Goal: Task Accomplishment & Management: Use online tool/utility

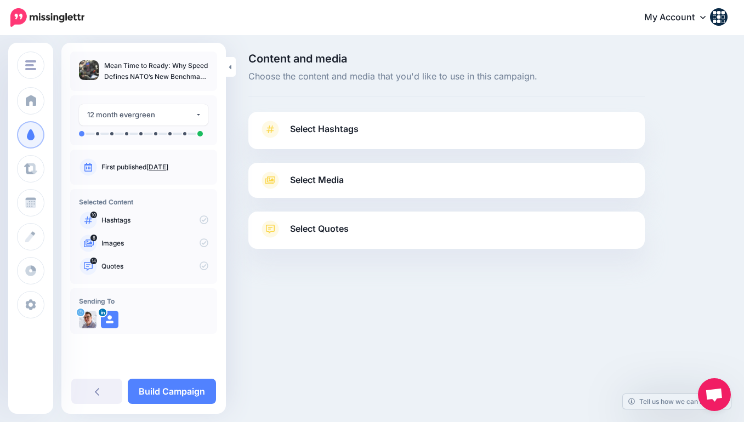
click at [267, 117] on div "Select Hashtags First let's make sure we're happy with the hashtags. Add, delet…" at bounding box center [446, 130] width 396 height 37
click at [321, 127] on span "Select Hashtags" at bounding box center [324, 129] width 69 height 15
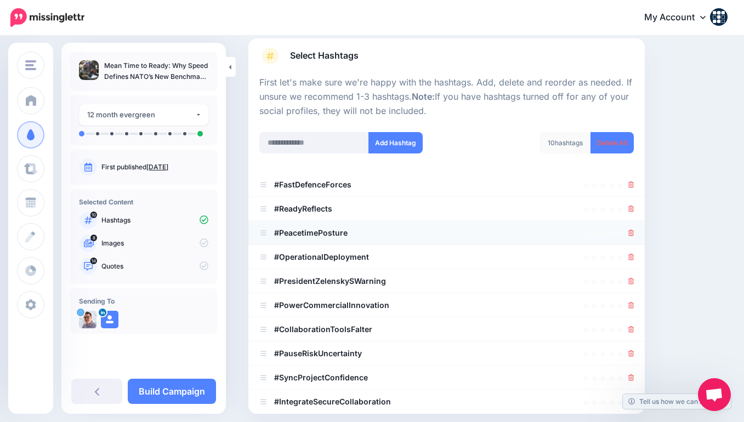
scroll to position [81, 0]
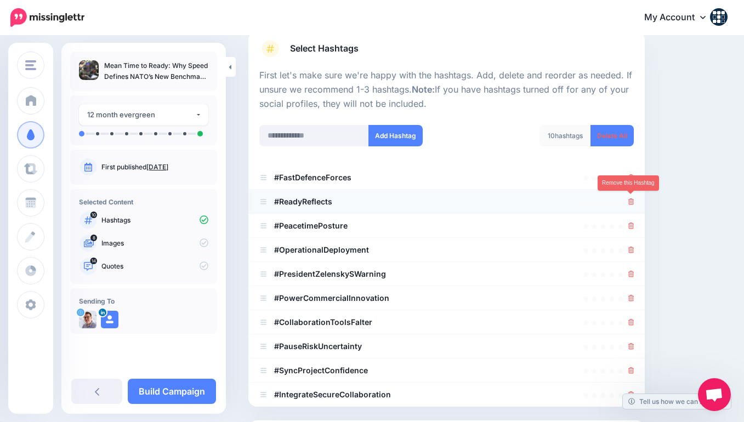
click at [633, 199] on icon at bounding box center [631, 201] width 6 height 7
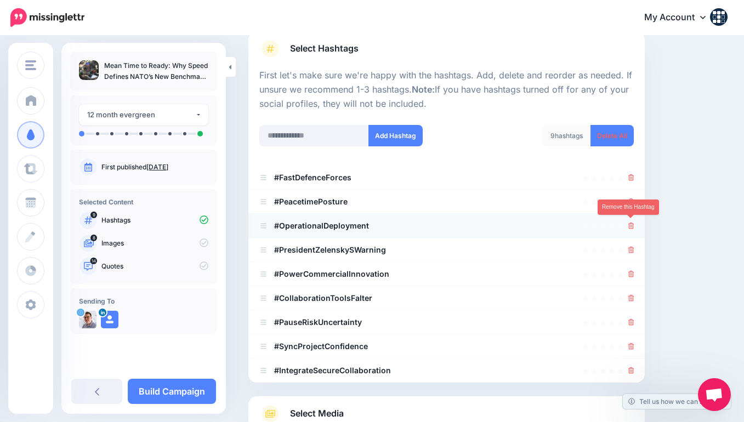
click at [631, 223] on icon at bounding box center [631, 226] width 6 height 7
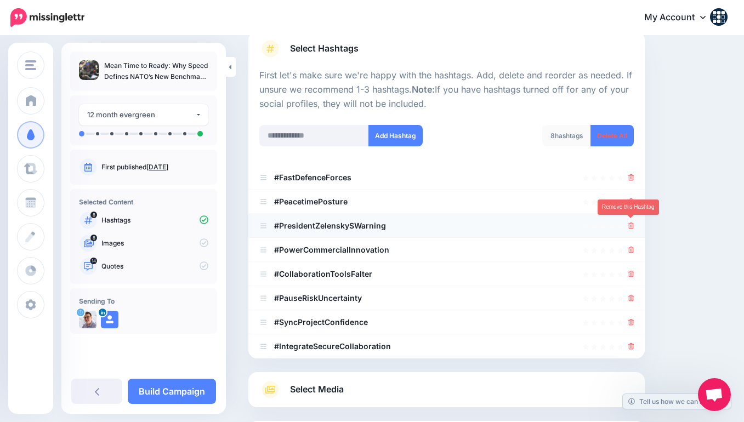
click at [631, 223] on icon at bounding box center [631, 226] width 6 height 7
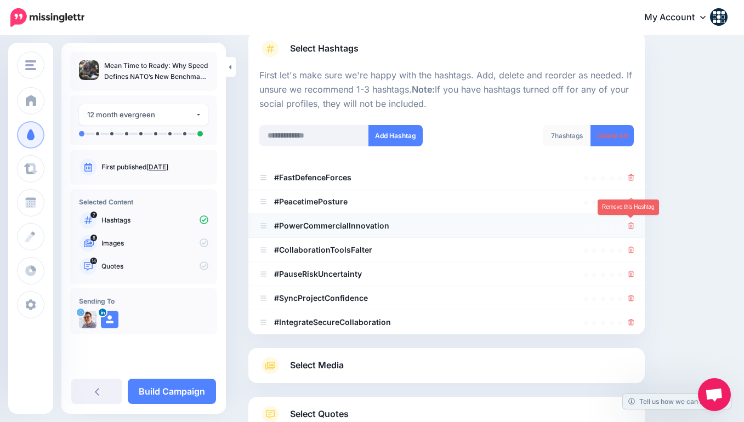
click at [631, 223] on icon at bounding box center [631, 226] width 6 height 7
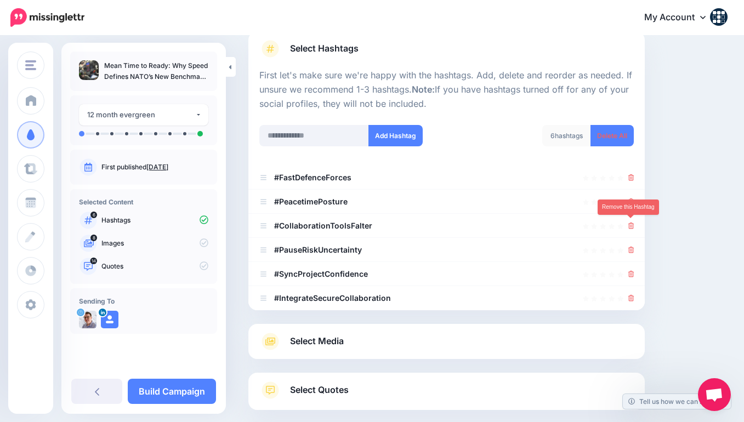
click at [631, 223] on icon at bounding box center [631, 226] width 6 height 7
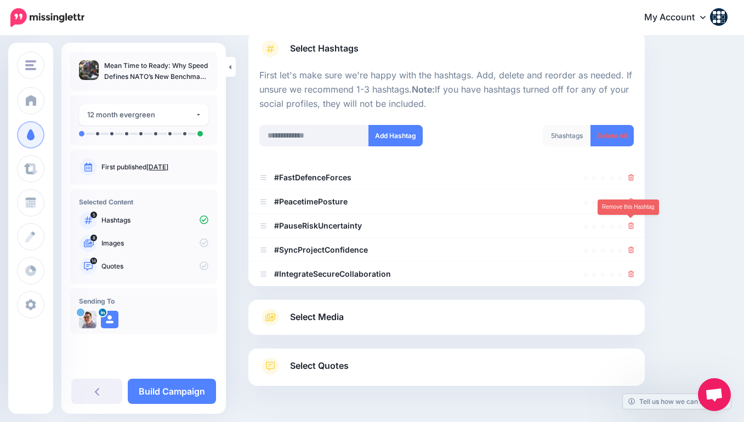
click at [631, 223] on icon at bounding box center [631, 226] width 6 height 7
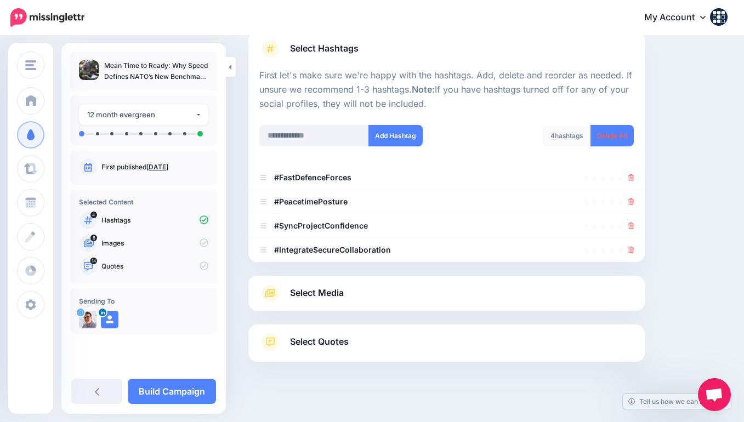
click at [631, 223] on icon at bounding box center [631, 226] width 6 height 7
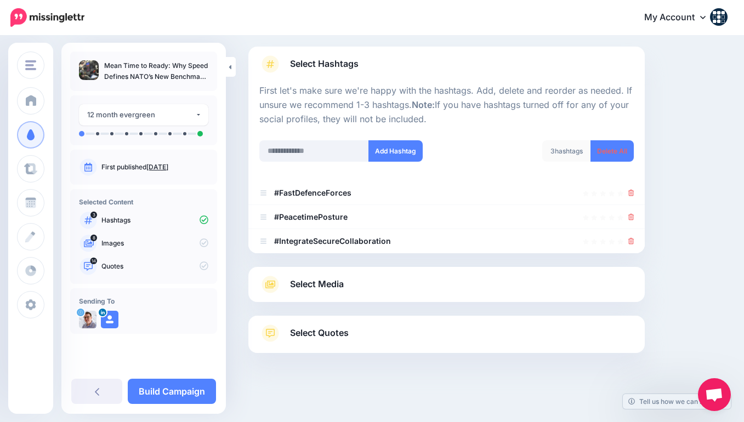
click at [371, 283] on link "Select Media" at bounding box center [446, 285] width 374 height 18
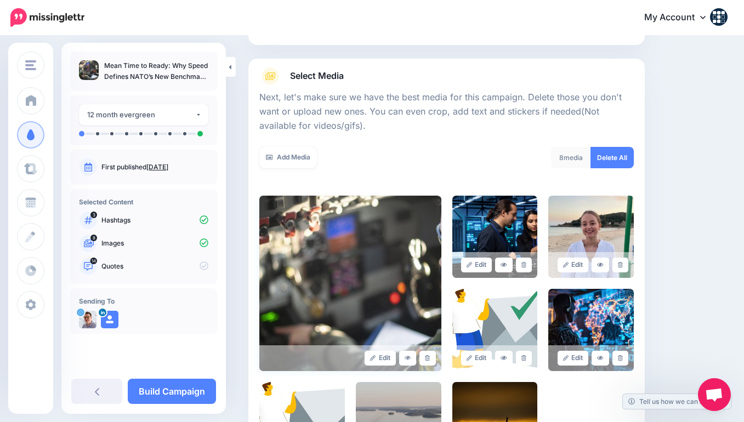
scroll to position [229, 0]
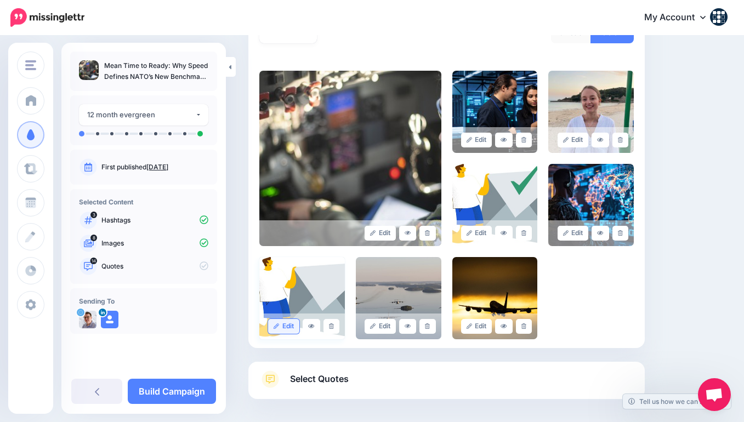
click at [329, 325] on icon at bounding box center [331, 326] width 5 height 6
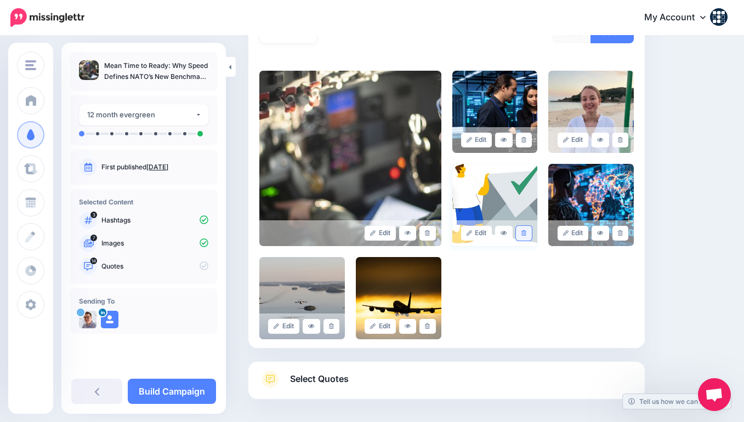
click at [522, 230] on icon at bounding box center [523, 233] width 5 height 6
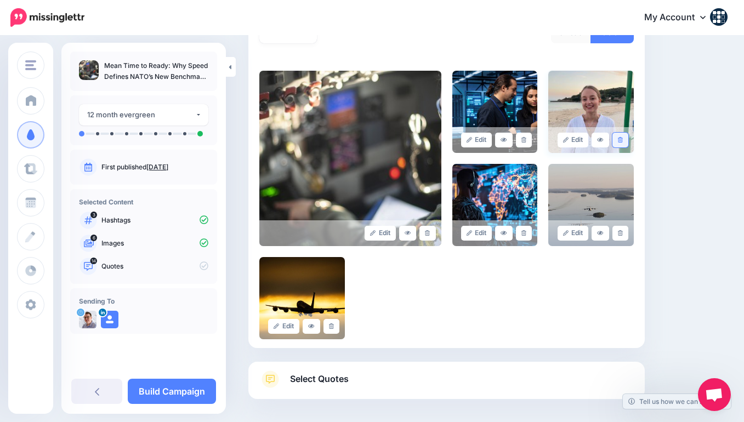
click at [622, 139] on icon at bounding box center [620, 140] width 5 height 6
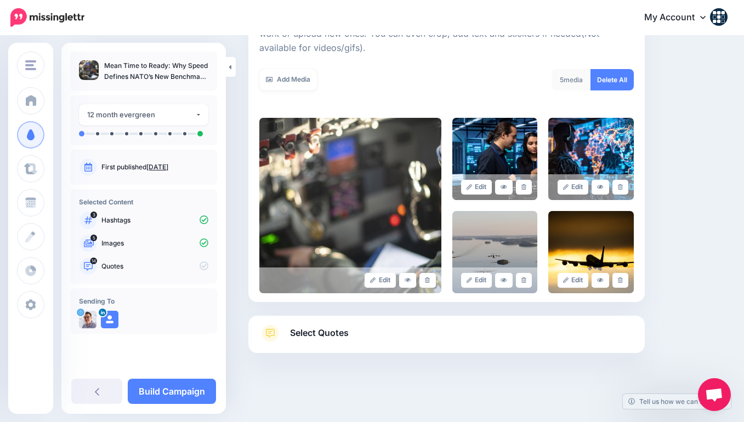
click at [337, 332] on span "Select Quotes" at bounding box center [319, 333] width 59 height 15
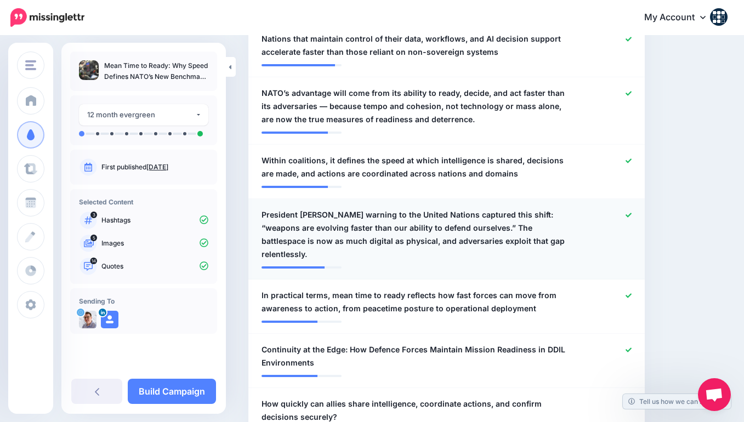
scroll to position [375, 0]
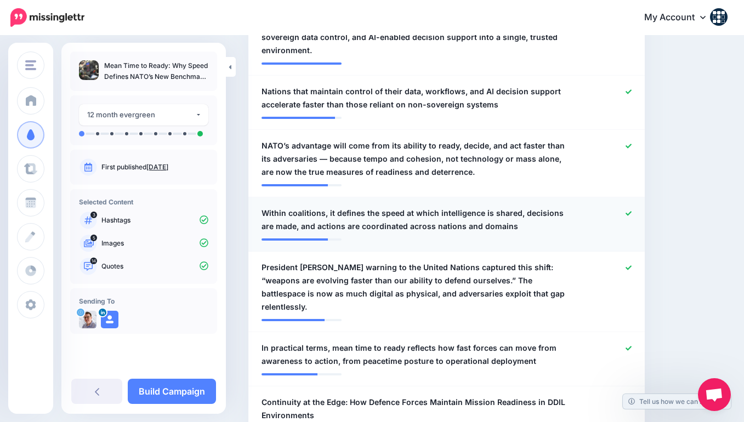
click at [629, 211] on icon at bounding box center [629, 214] width 6 height 6
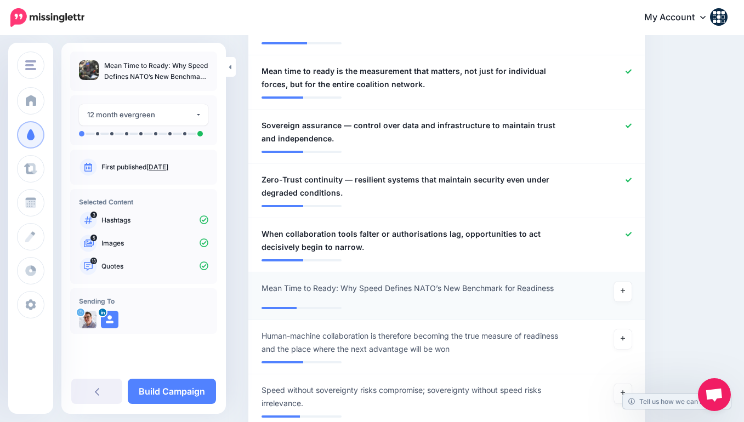
scroll to position [929, 0]
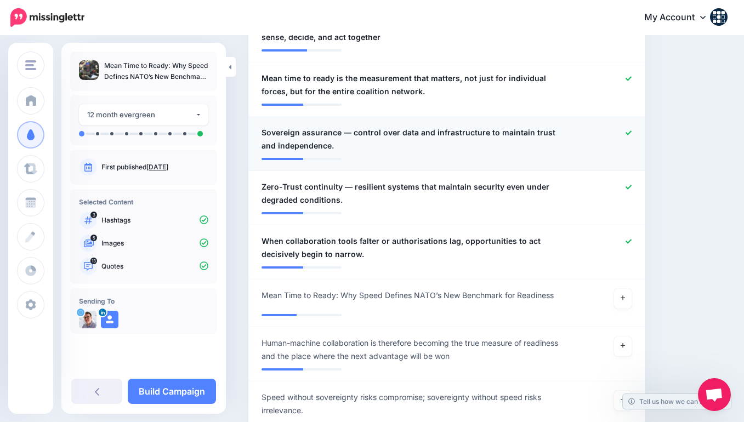
click at [626, 130] on icon at bounding box center [629, 133] width 6 height 6
click at [628, 184] on icon at bounding box center [629, 187] width 6 height 6
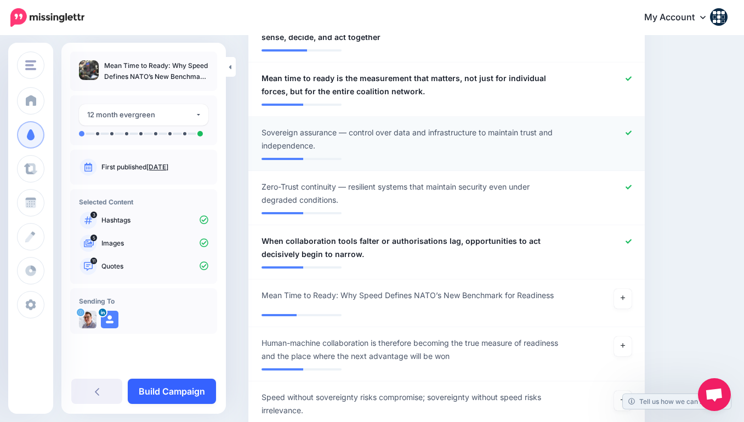
click at [195, 389] on link "Build Campaign" at bounding box center [172, 391] width 88 height 25
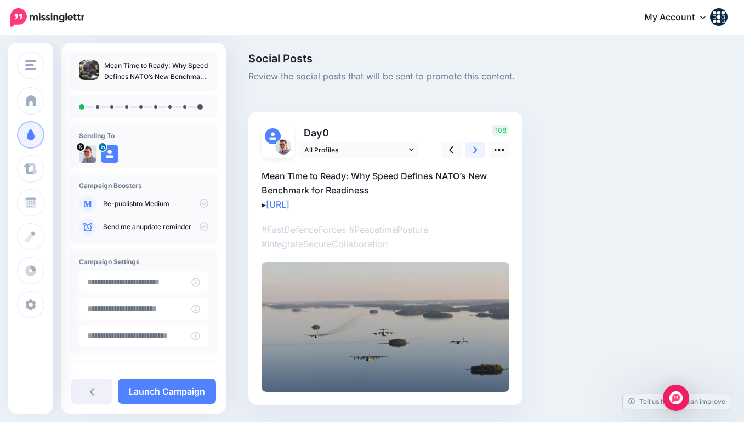
click at [478, 151] on link at bounding box center [475, 150] width 21 height 16
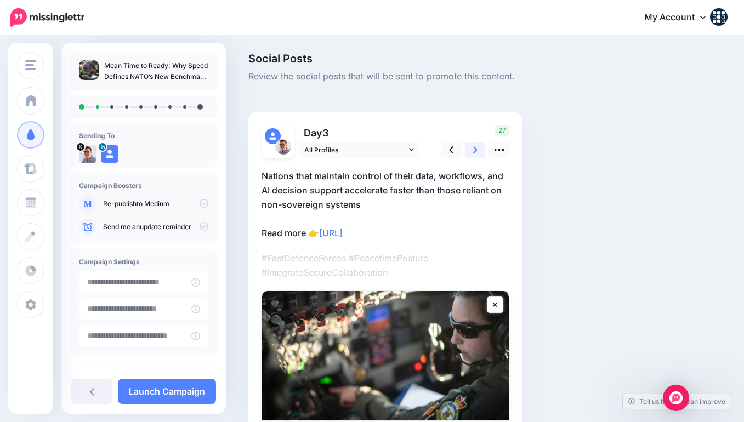
click at [478, 151] on link at bounding box center [475, 150] width 21 height 16
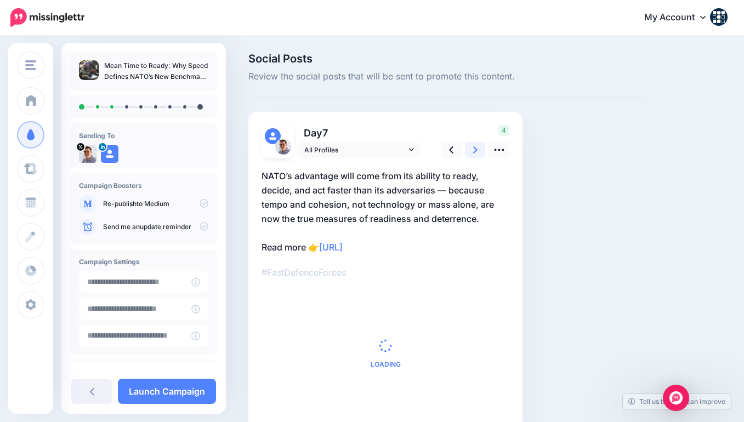
click at [477, 151] on icon at bounding box center [475, 150] width 4 height 12
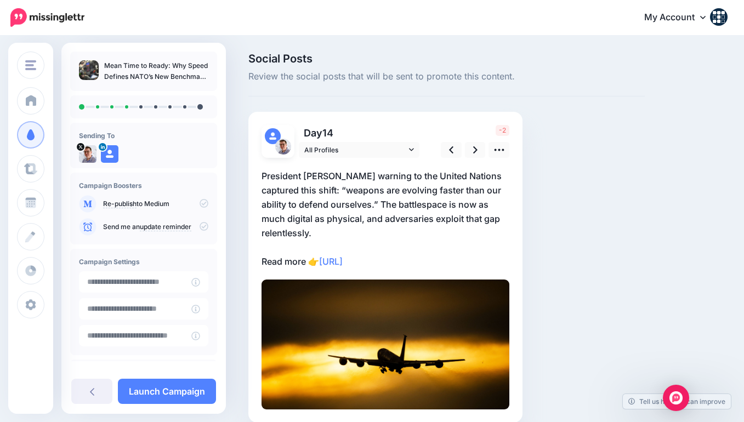
click at [431, 176] on p "President Zelensky’s warning to the United Nations captured this shift: “weapon…" at bounding box center [386, 219] width 248 height 100
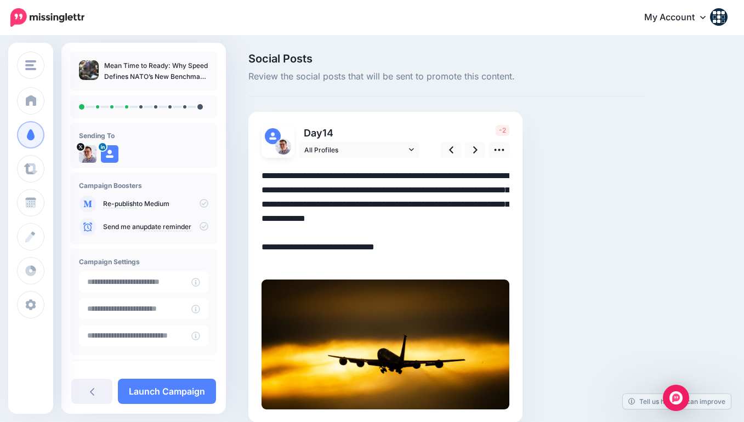
click at [431, 176] on textarea "**********" at bounding box center [386, 219] width 248 height 100
drag, startPoint x: 431, startPoint y: 176, endPoint x: 451, endPoint y: 173, distance: 20.0
click at [451, 173] on textarea "**********" at bounding box center [386, 219] width 248 height 100
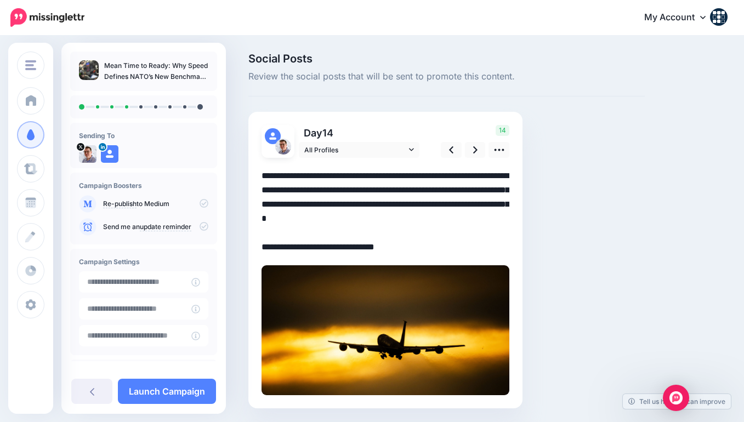
type textarea "**********"
click at [536, 214] on div "Social Posts Review the social posts that will be sent to promote this content.…" at bounding box center [446, 247] width 413 height 388
click at [475, 147] on icon at bounding box center [475, 150] width 4 height 12
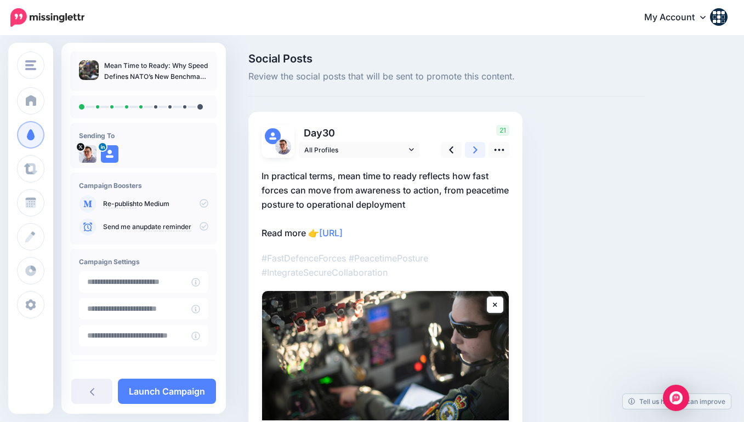
click at [475, 147] on icon at bounding box center [475, 150] width 4 height 12
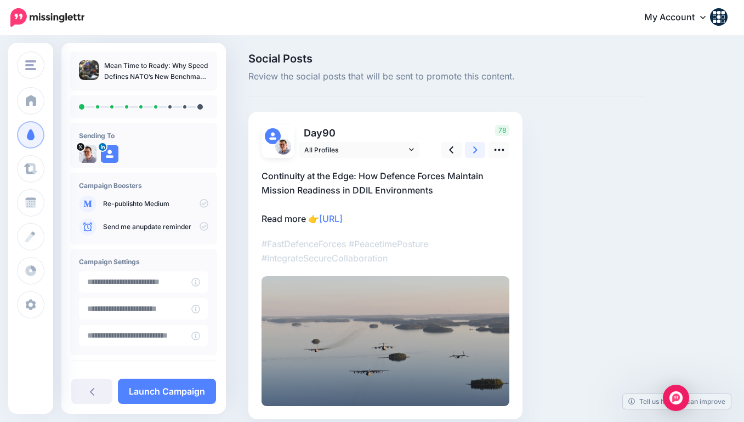
click at [475, 147] on icon at bounding box center [475, 150] width 4 height 12
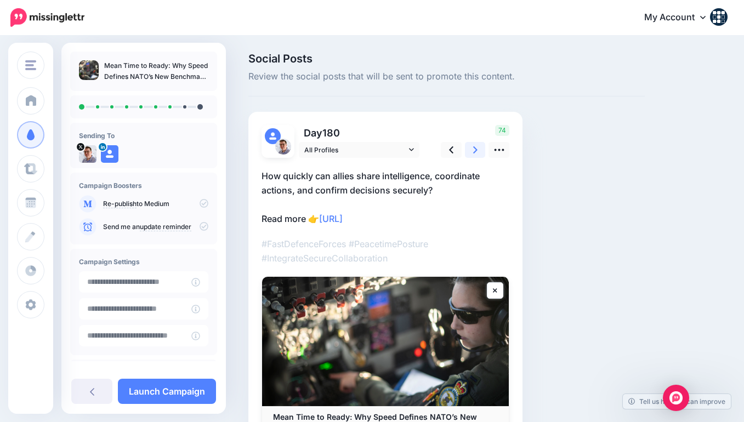
click at [475, 146] on icon at bounding box center [475, 150] width 4 height 12
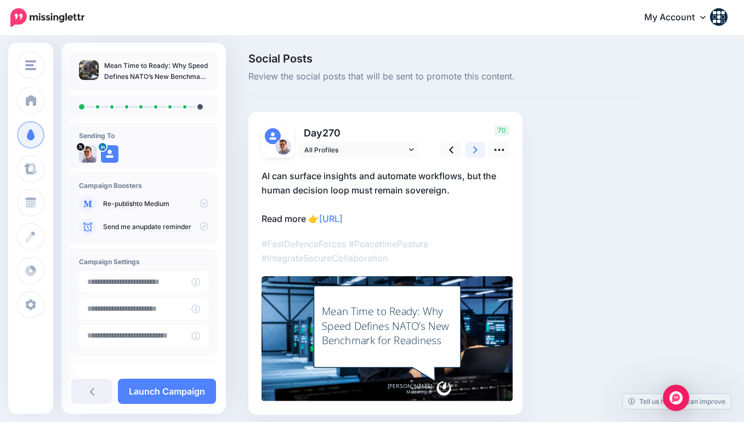
click at [475, 146] on icon at bounding box center [475, 150] width 4 height 12
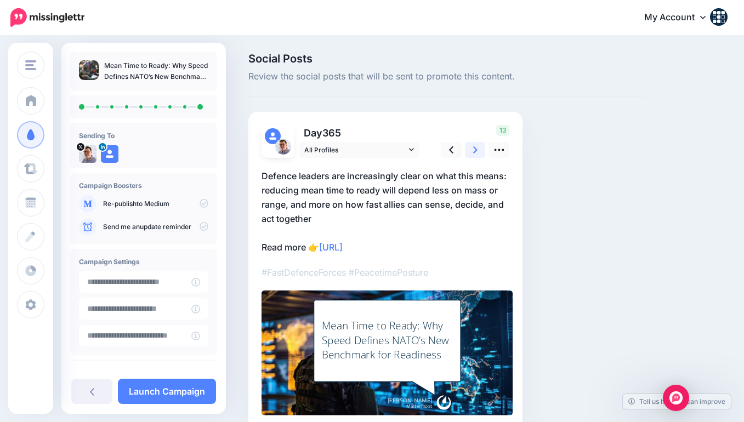
click at [475, 146] on icon at bounding box center [475, 150] width 4 height 12
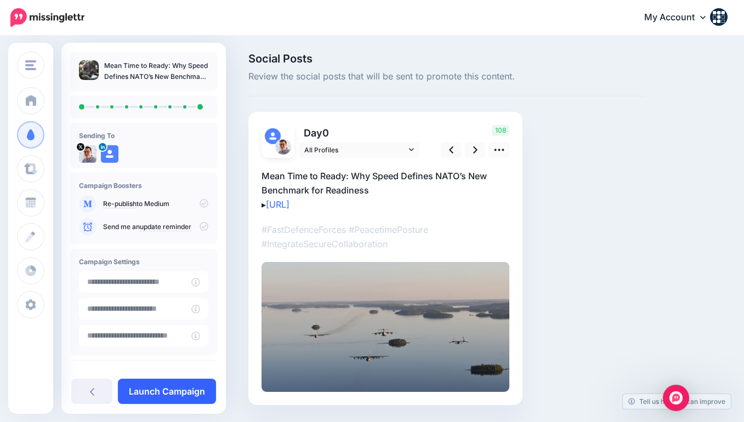
click at [166, 393] on link "Launch Campaign" at bounding box center [167, 391] width 98 height 25
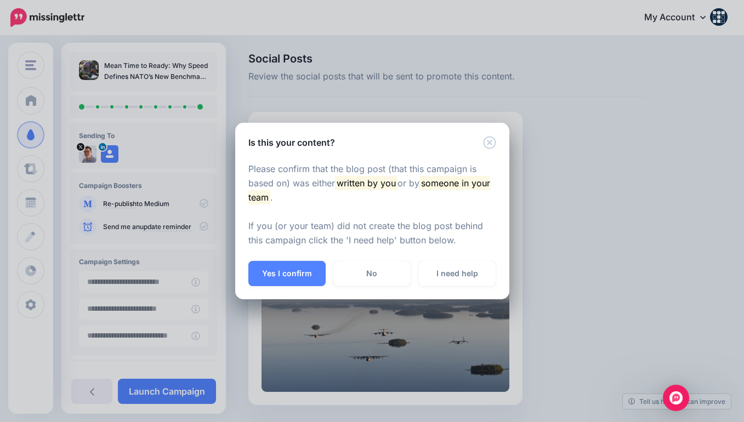
click at [265, 286] on div "Yes I confirm No I need help" at bounding box center [372, 280] width 274 height 38
click at [271, 266] on button "Yes I confirm" at bounding box center [286, 273] width 77 height 25
